Goal: Task Accomplishment & Management: Manage account settings

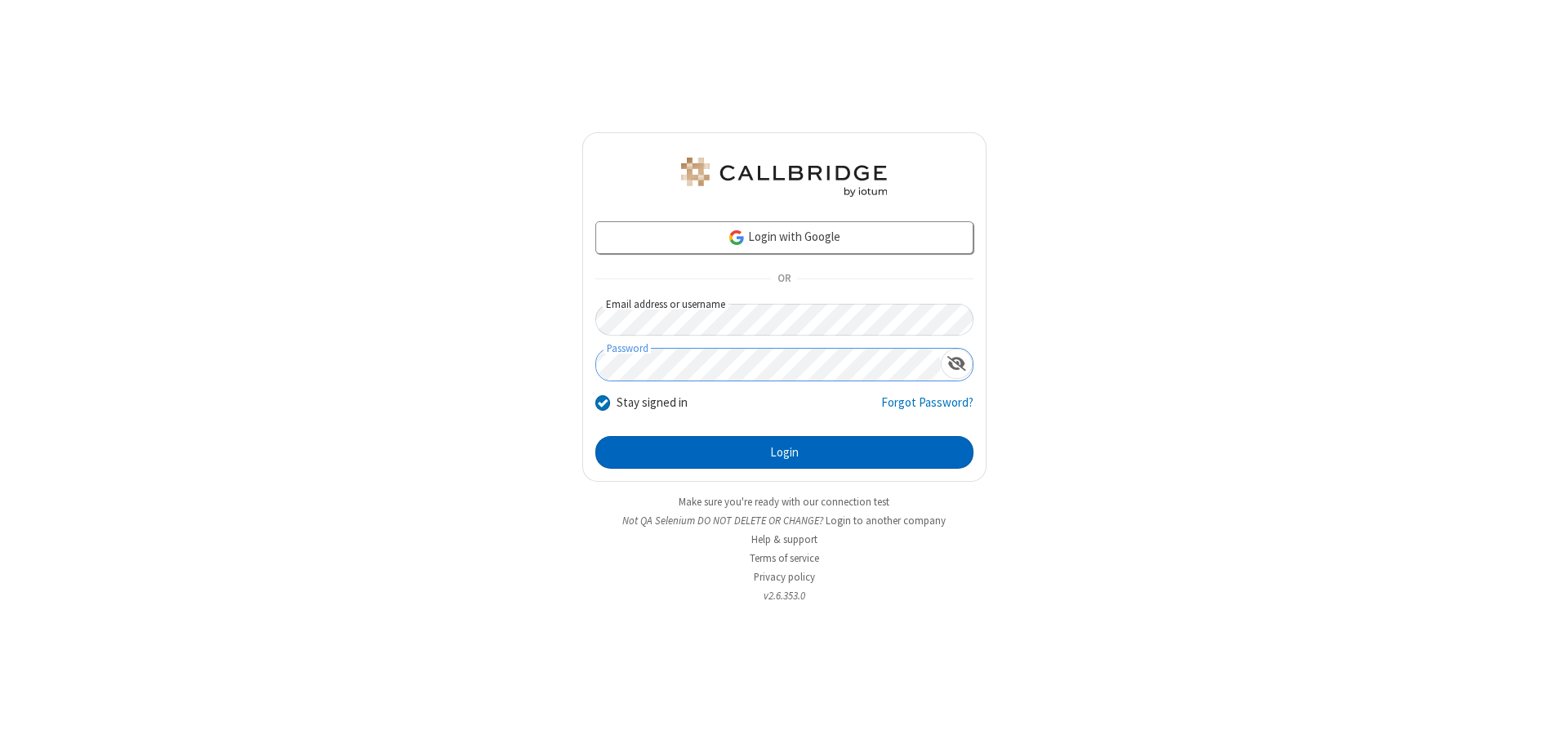
click at [784, 453] on button "Login" at bounding box center [784, 452] width 378 height 33
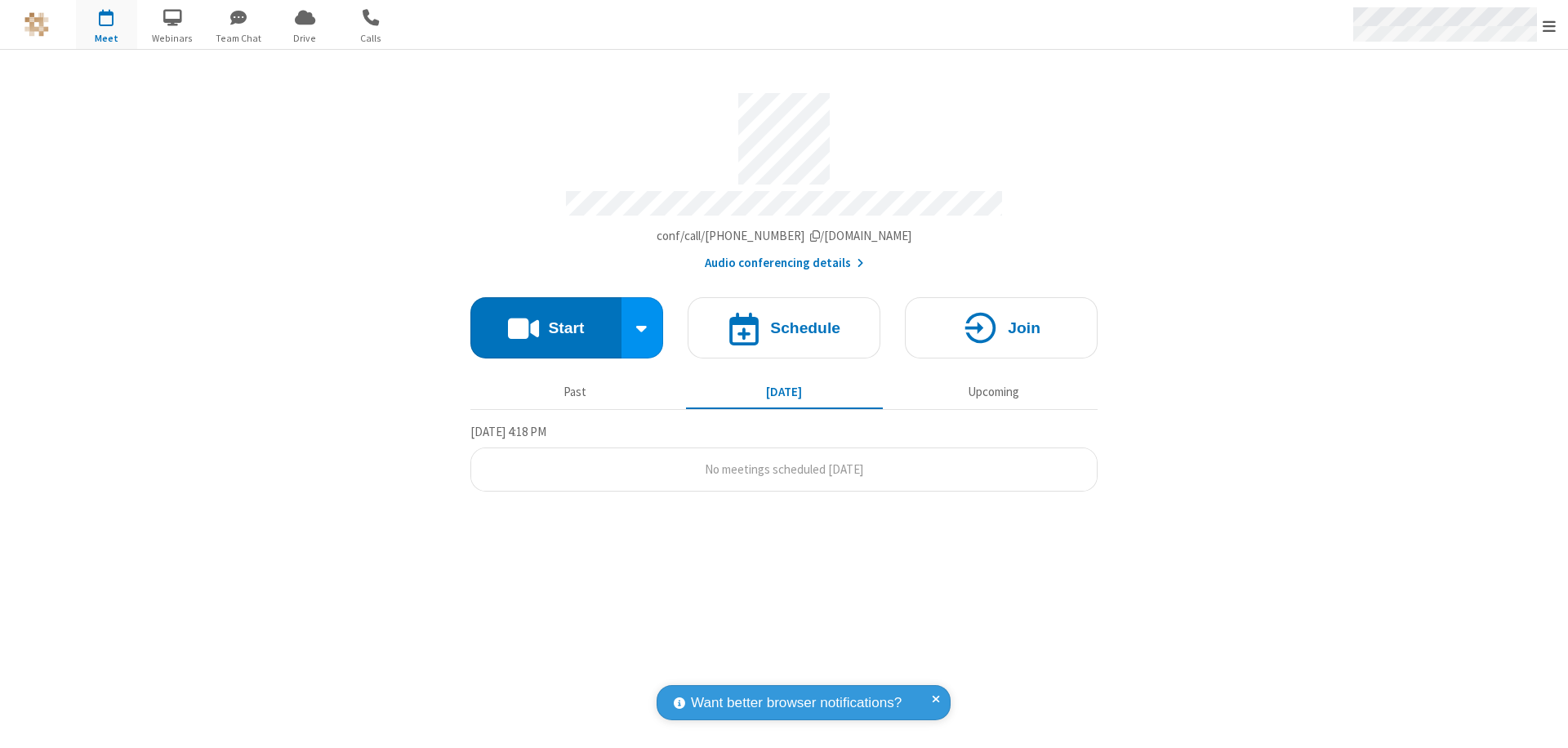
click at [1549, 25] on span "Open menu" at bounding box center [1549, 25] width 13 height 16
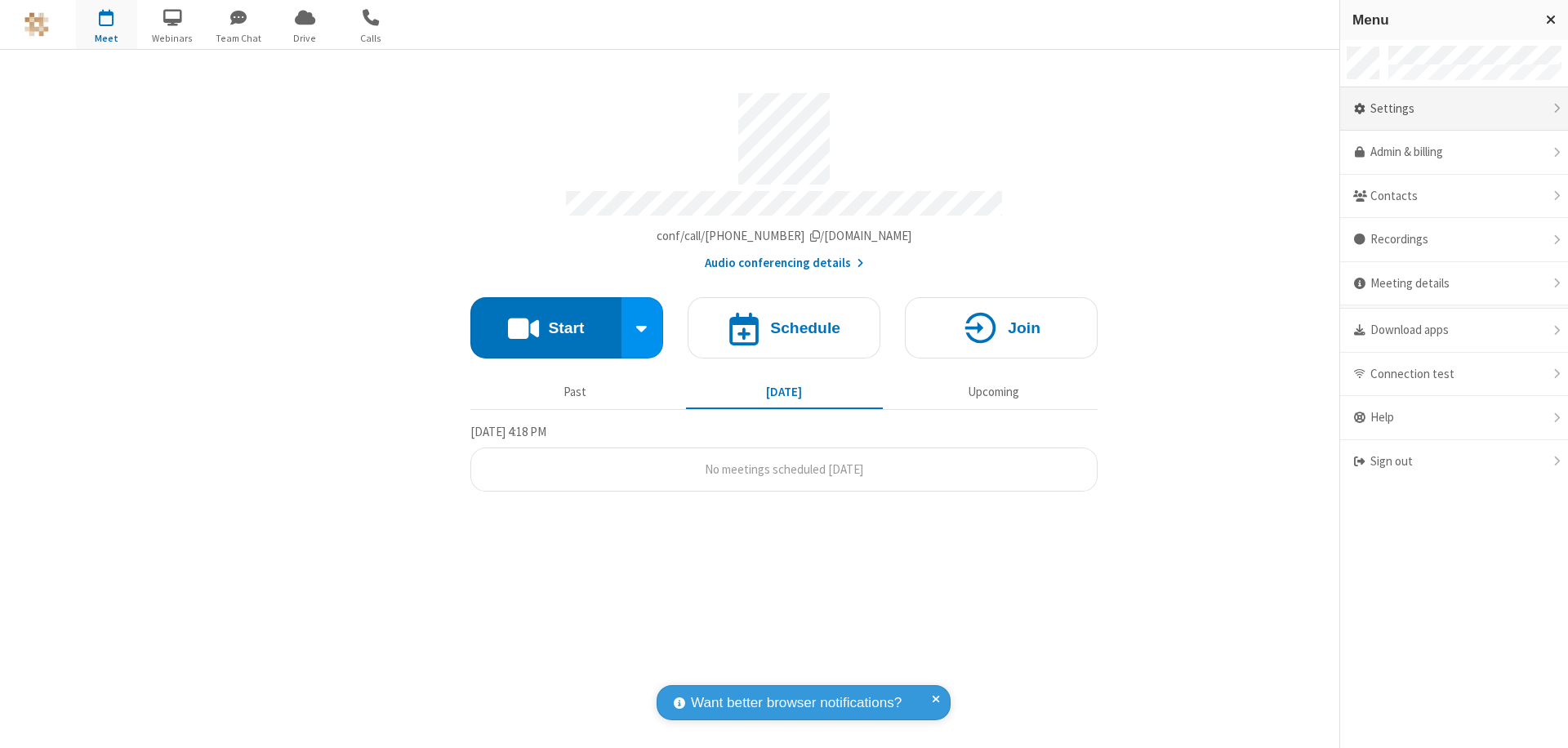
click at [1454, 109] on div "Settings" at bounding box center [1454, 109] width 228 height 44
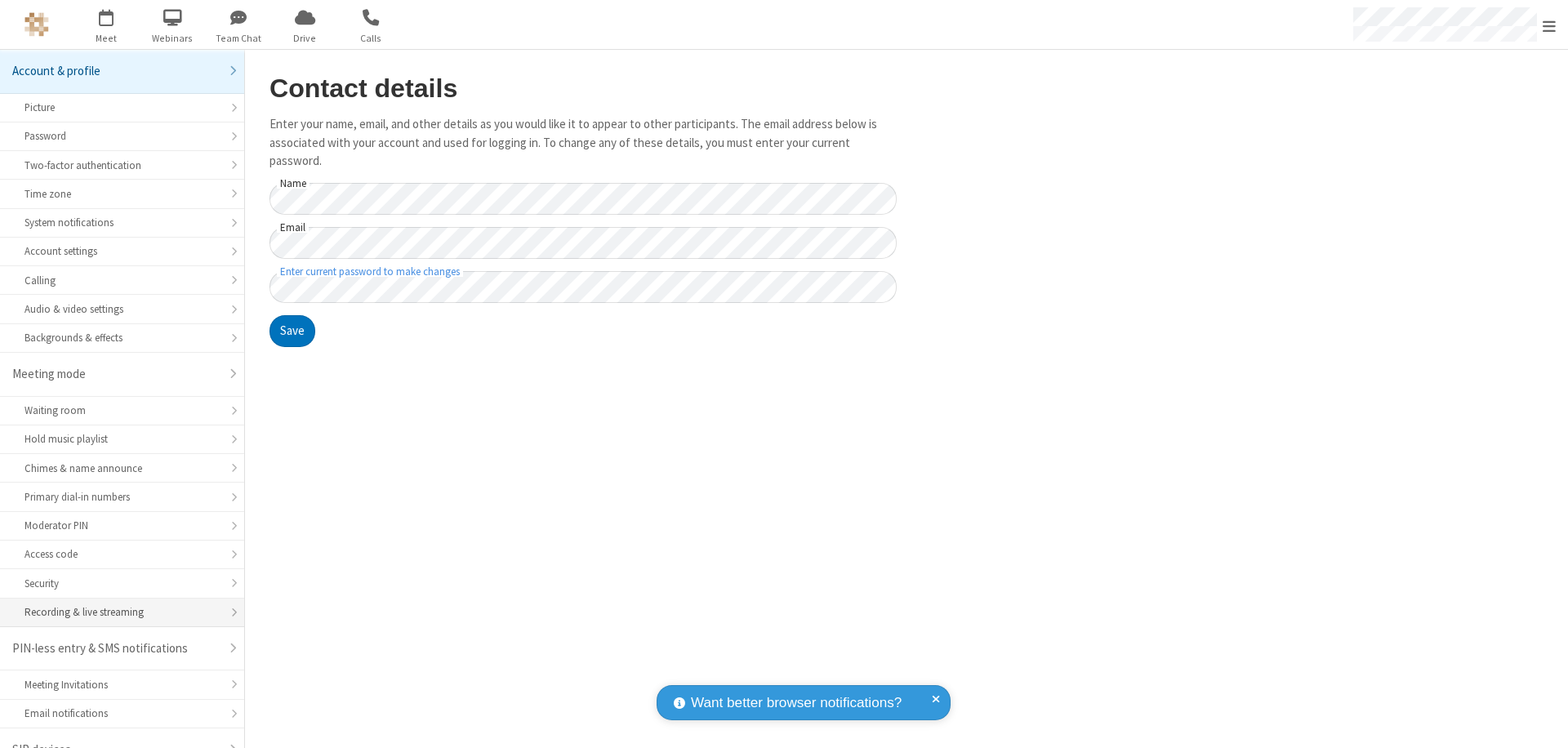
click at [116, 605] on div "Recording & live streaming" at bounding box center [122, 612] width 195 height 16
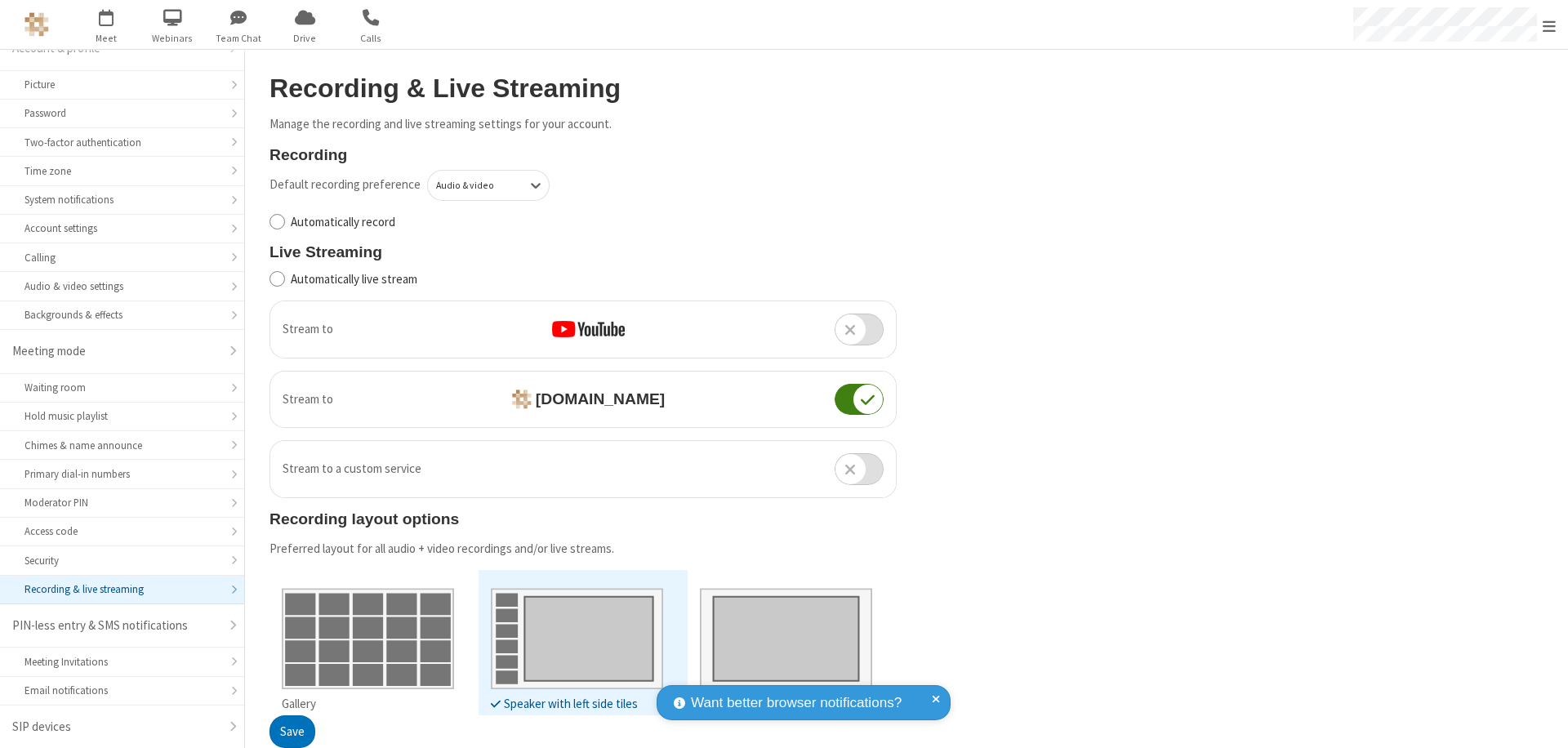
click at [276, 278] on input "Automatically live stream" at bounding box center [277, 278] width 16 height 17
checkbox input "true"
click at [291, 732] on button "Save" at bounding box center [292, 732] width 46 height 33
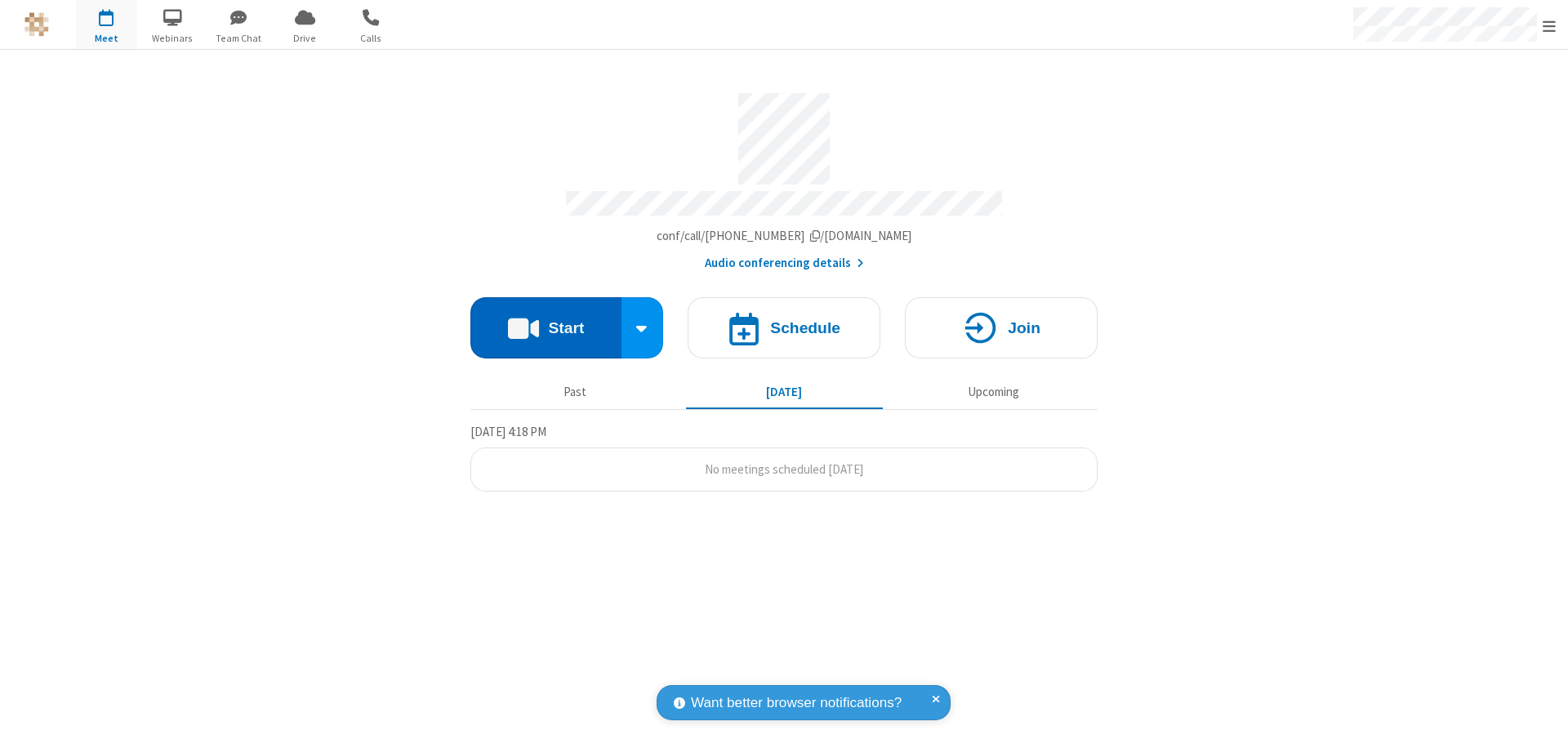
click at [545, 321] on button "Start" at bounding box center [545, 327] width 151 height 61
